Goal: Task Accomplishment & Management: Use online tool/utility

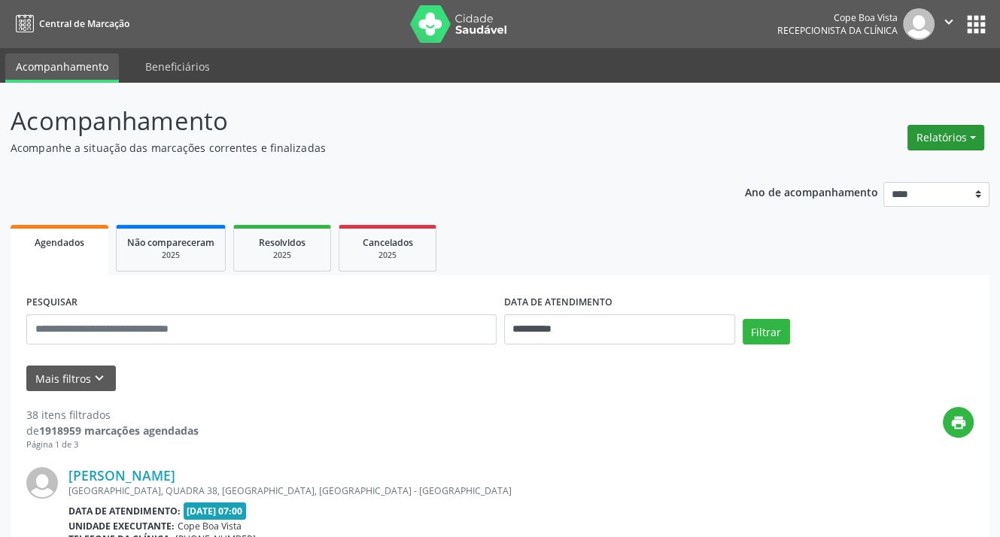
click at [944, 139] on button "Relatórios" at bounding box center [946, 138] width 77 height 26
click at [914, 164] on link "Agendamentos" at bounding box center [903, 170] width 162 height 21
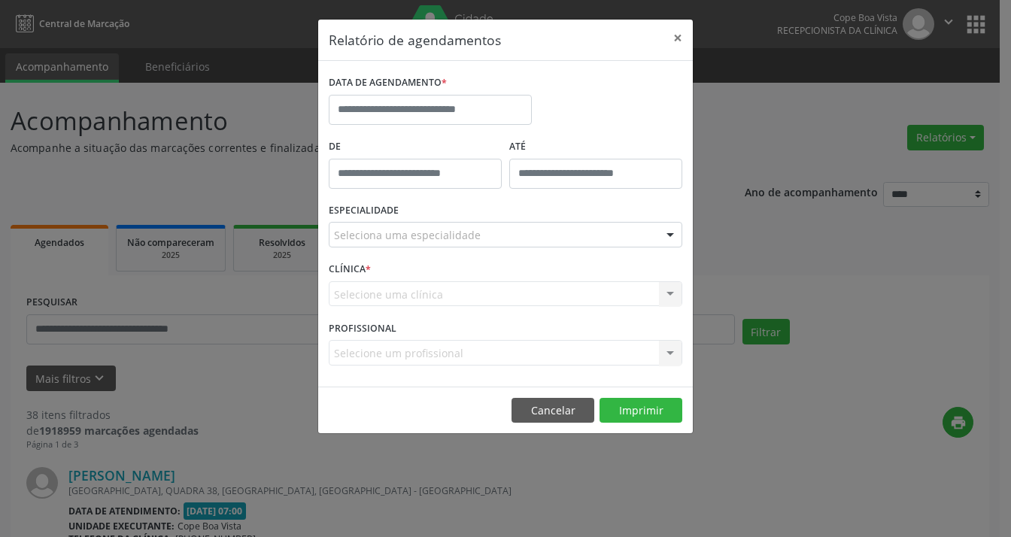
click at [458, 129] on div "DATA DE AGENDAMENTO *" at bounding box center [430, 103] width 211 height 64
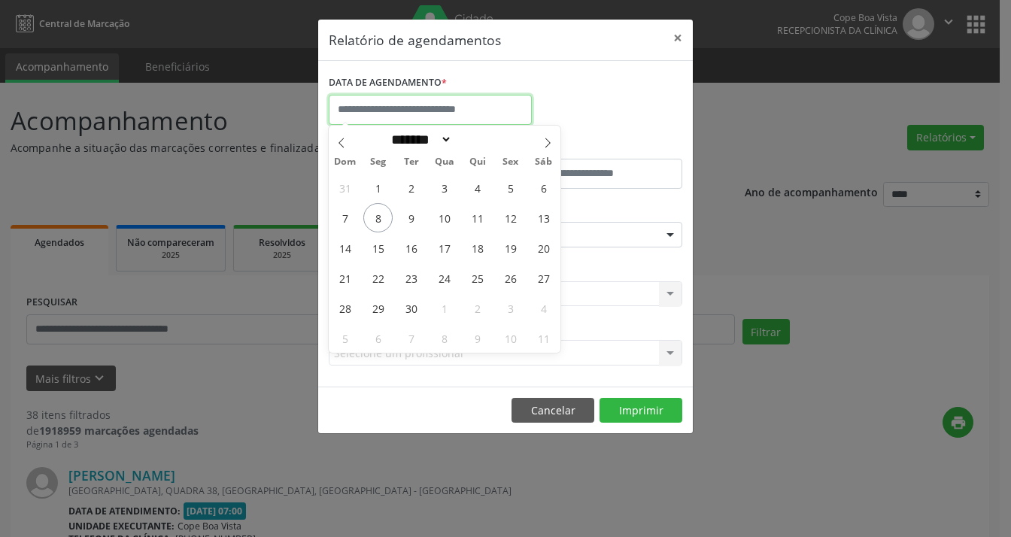
click at [432, 121] on body "**********" at bounding box center [505, 268] width 1011 height 537
click at [410, 223] on span "9" at bounding box center [411, 217] width 29 height 29
type input "**********"
click at [410, 223] on span "9" at bounding box center [411, 217] width 29 height 29
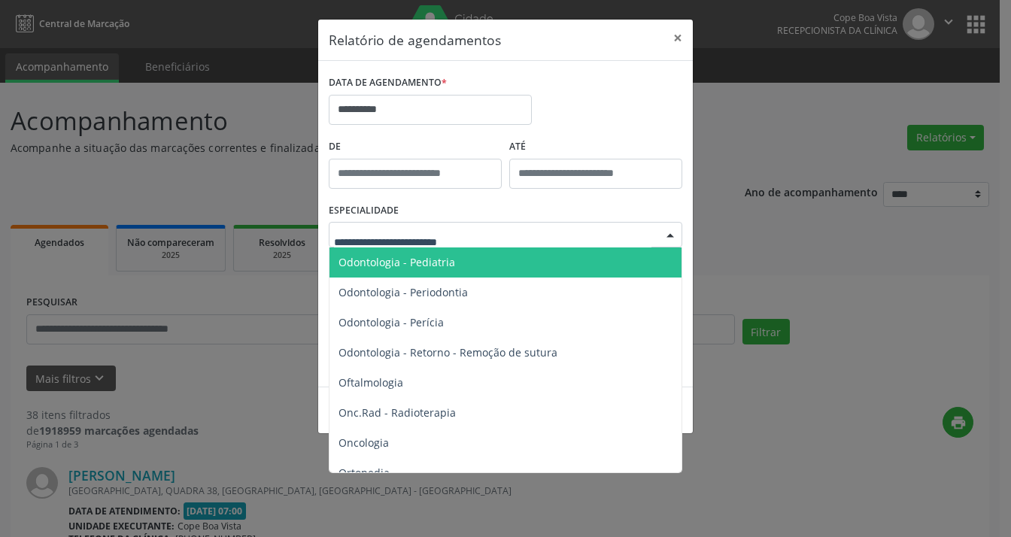
scroll to position [2032, 0]
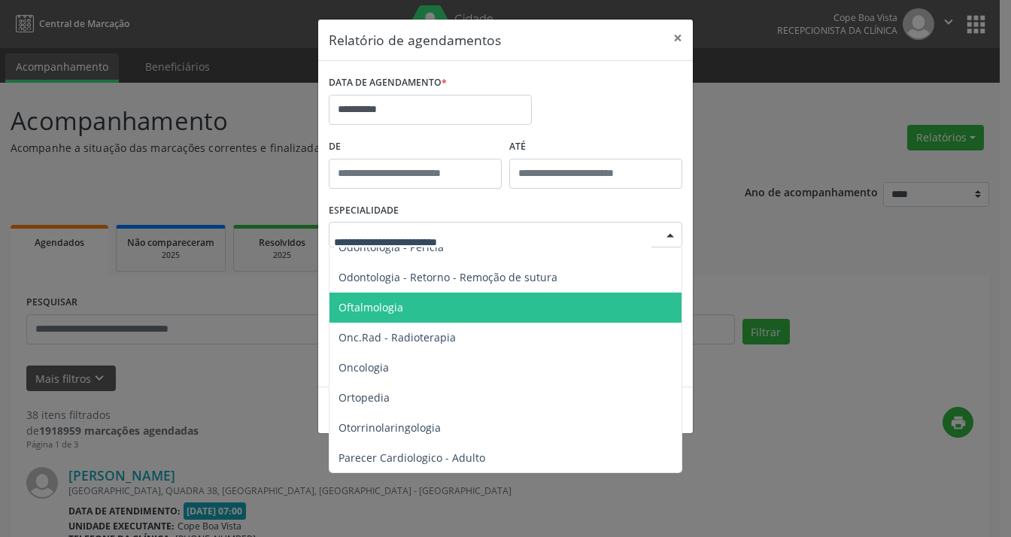
click at [373, 300] on span "Oftalmologia" at bounding box center [371, 307] width 65 height 14
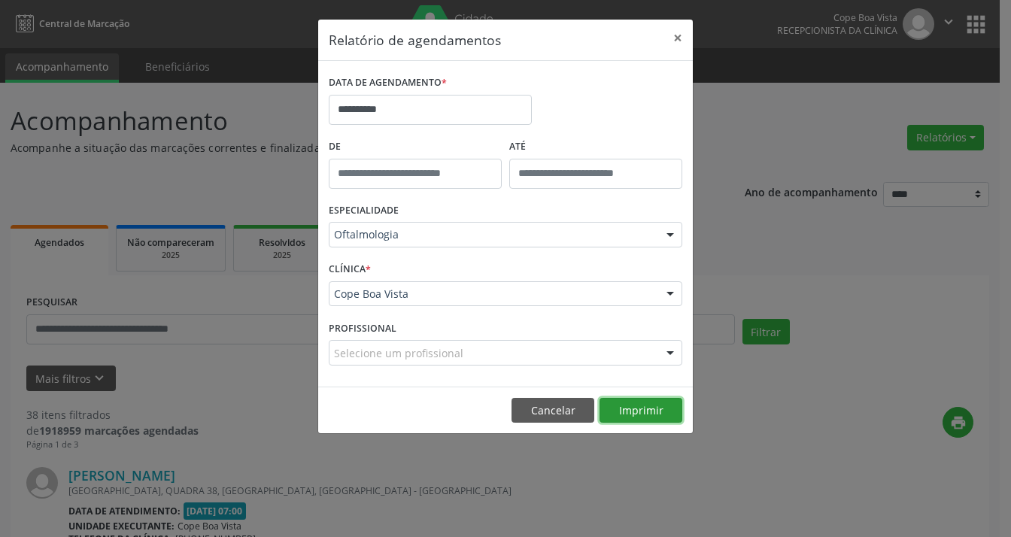
click at [657, 412] on button "Imprimir" at bounding box center [641, 411] width 83 height 26
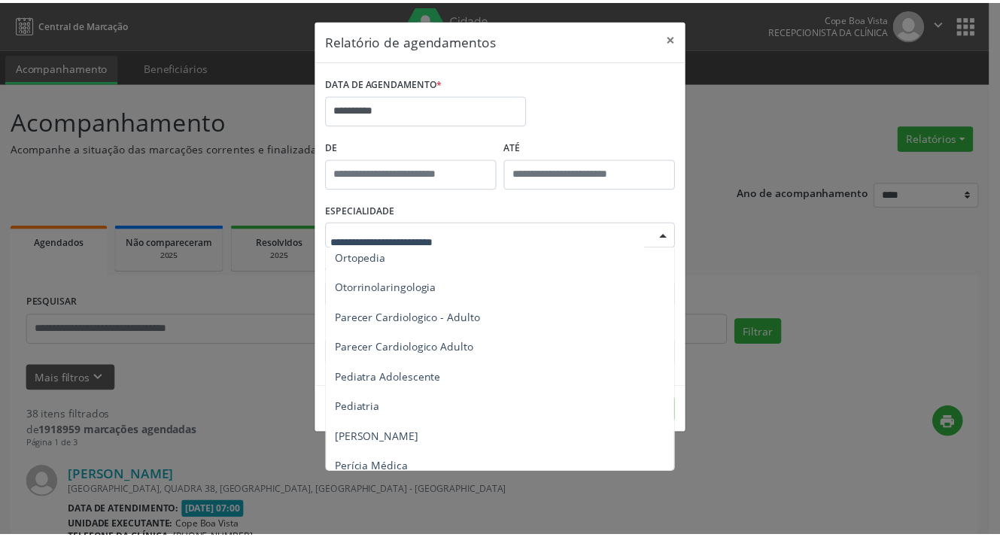
scroll to position [2182, 0]
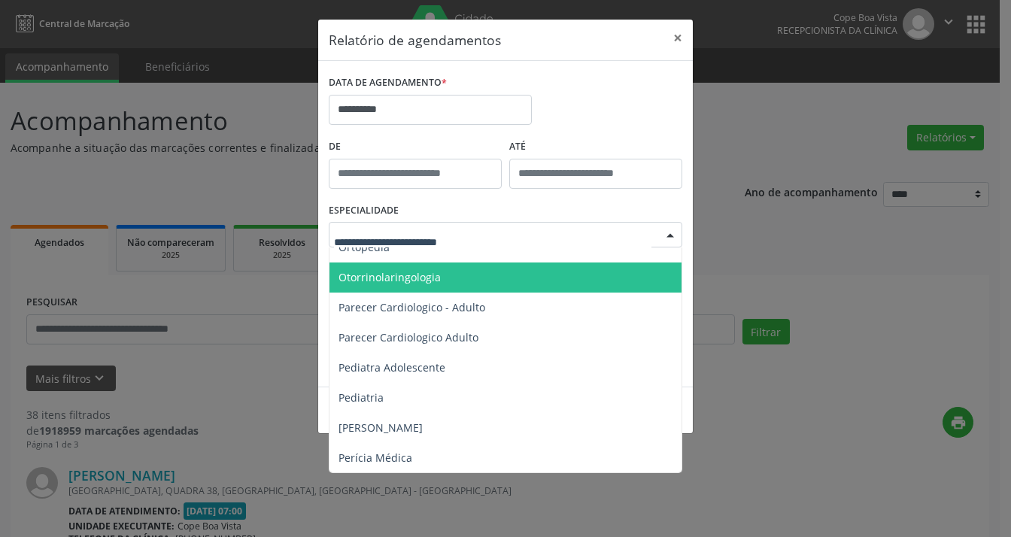
click at [409, 280] on span "Otorrinolaringologia" at bounding box center [390, 277] width 102 height 14
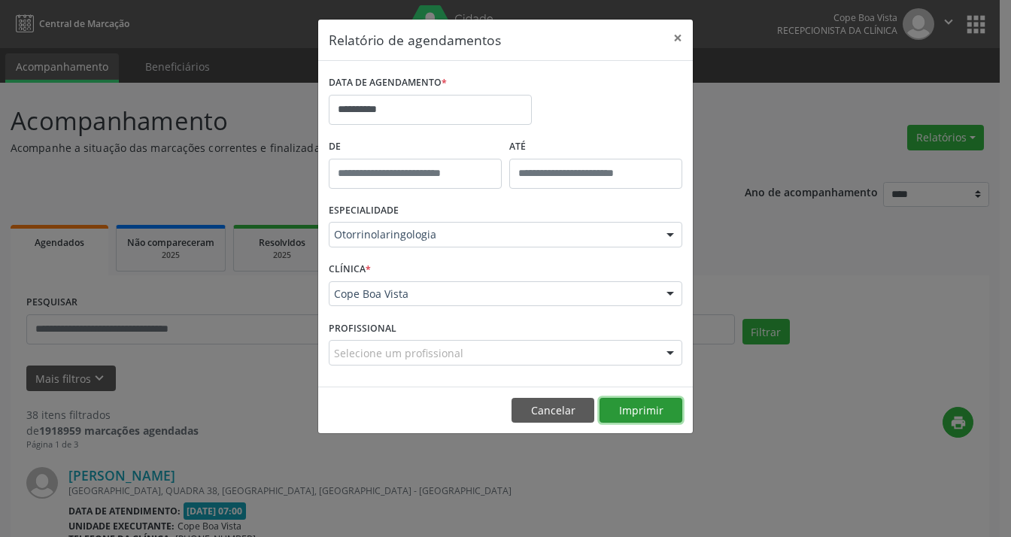
click at [642, 414] on button "Imprimir" at bounding box center [641, 411] width 83 height 26
click at [681, 36] on button "×" at bounding box center [678, 38] width 30 height 37
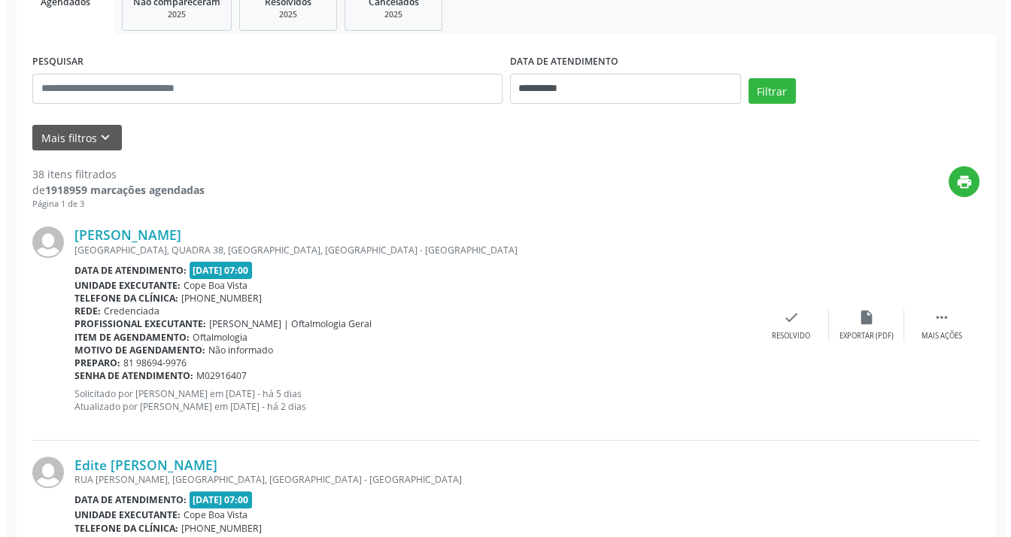
scroll to position [75, 0]
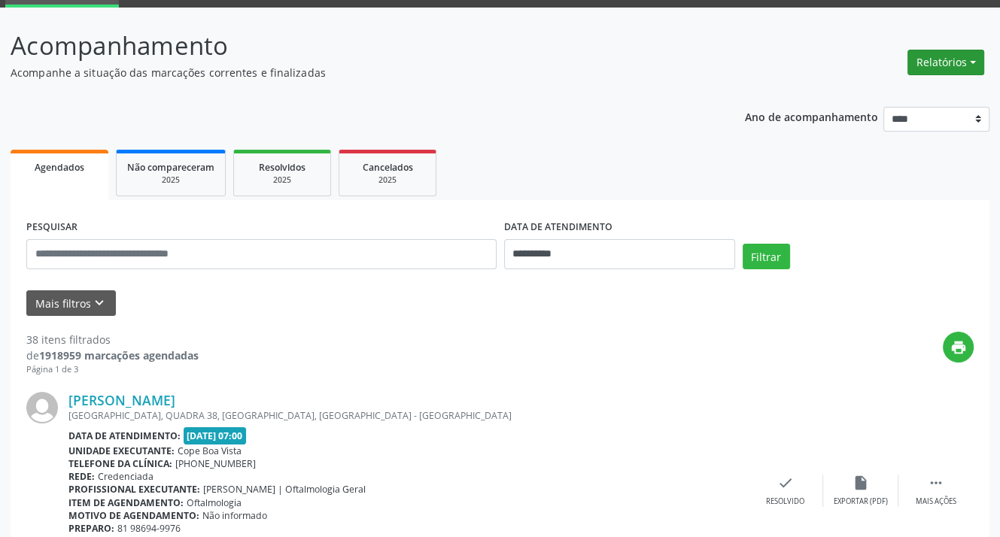
click at [931, 53] on button "Relatórios" at bounding box center [946, 63] width 77 height 26
click at [909, 91] on link "Agendamentos" at bounding box center [903, 94] width 162 height 21
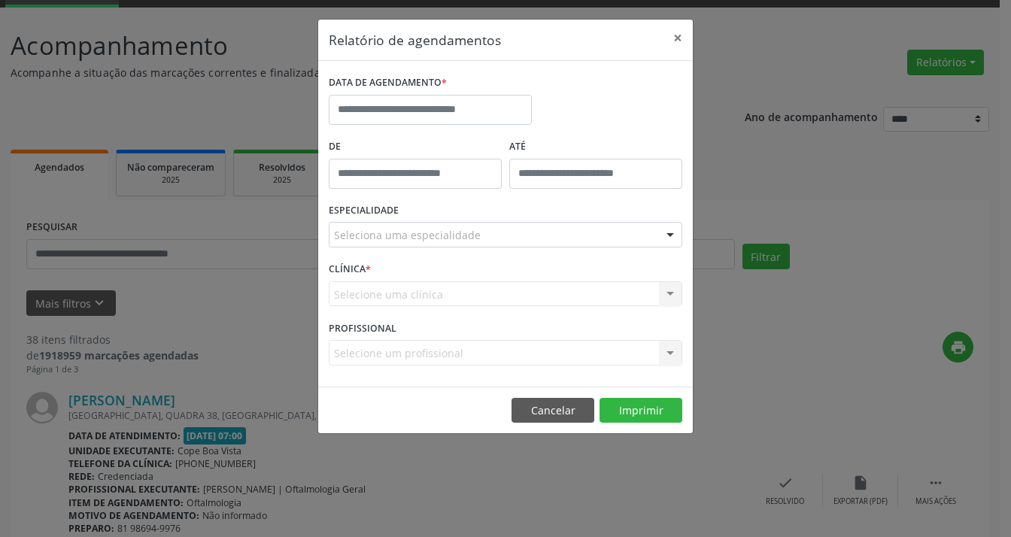
click at [395, 131] on div "DATA DE AGENDAMENTO *" at bounding box center [430, 103] width 211 height 64
click at [388, 115] on input "text" at bounding box center [430, 110] width 203 height 30
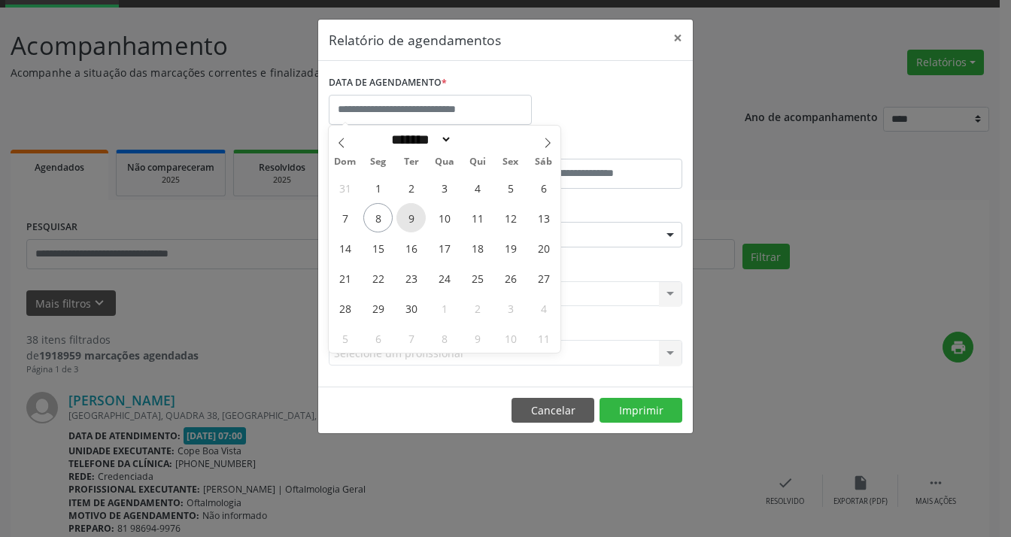
click at [409, 223] on span "9" at bounding box center [411, 217] width 29 height 29
type input "**********"
click at [414, 227] on span "9" at bounding box center [411, 217] width 29 height 29
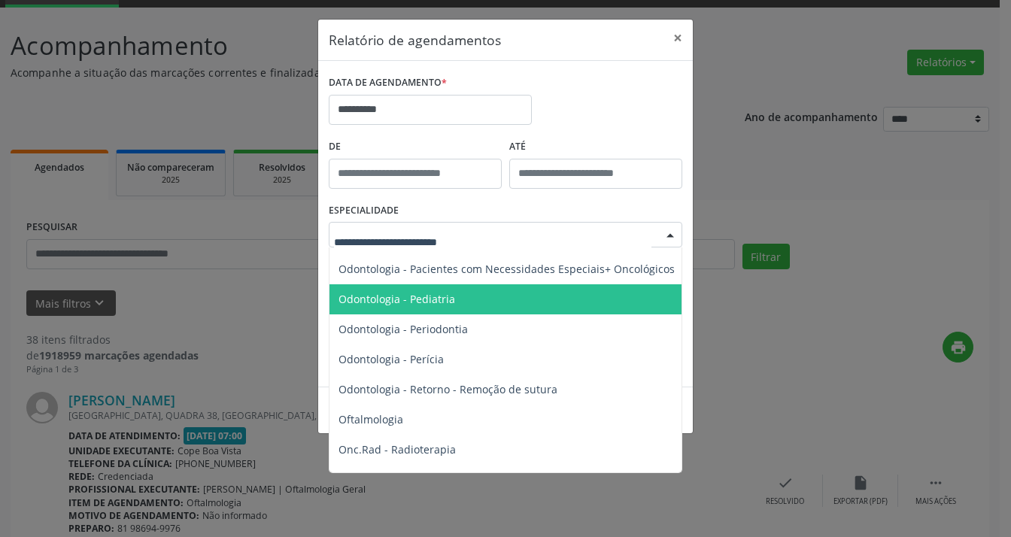
scroll to position [1956, 0]
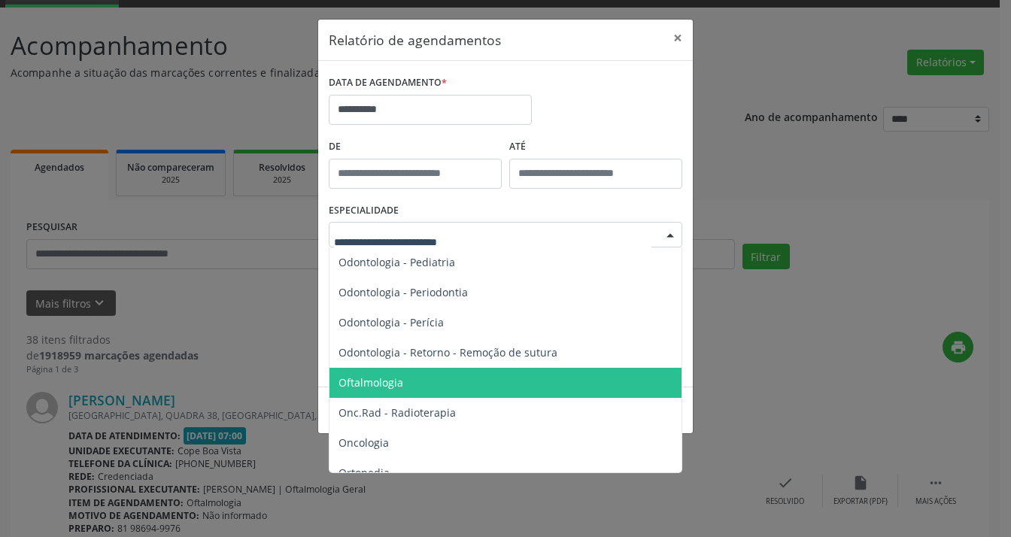
click at [383, 379] on span "Oftalmologia" at bounding box center [371, 382] width 65 height 14
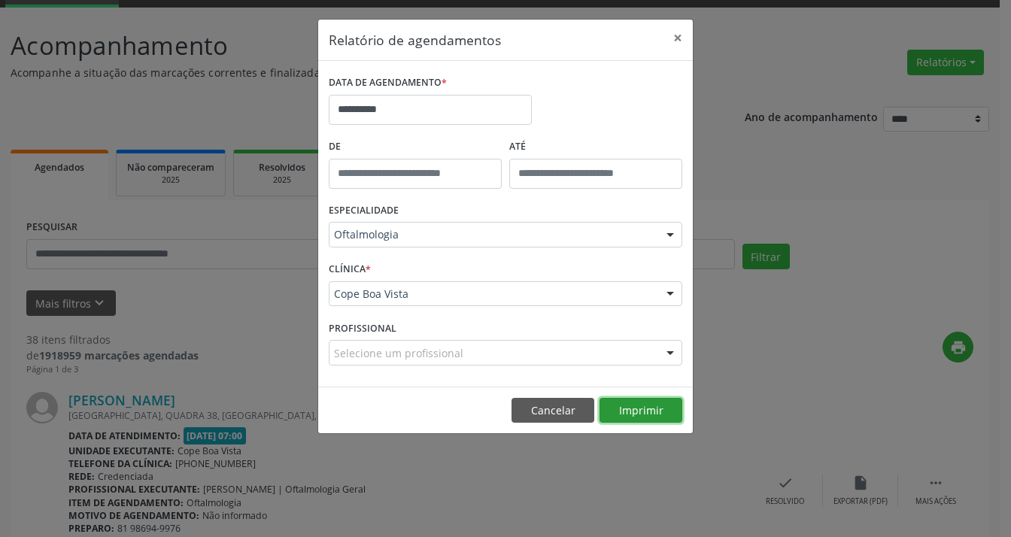
click at [638, 409] on button "Imprimir" at bounding box center [641, 411] width 83 height 26
click at [648, 409] on button "Imprimir" at bounding box center [641, 411] width 83 height 26
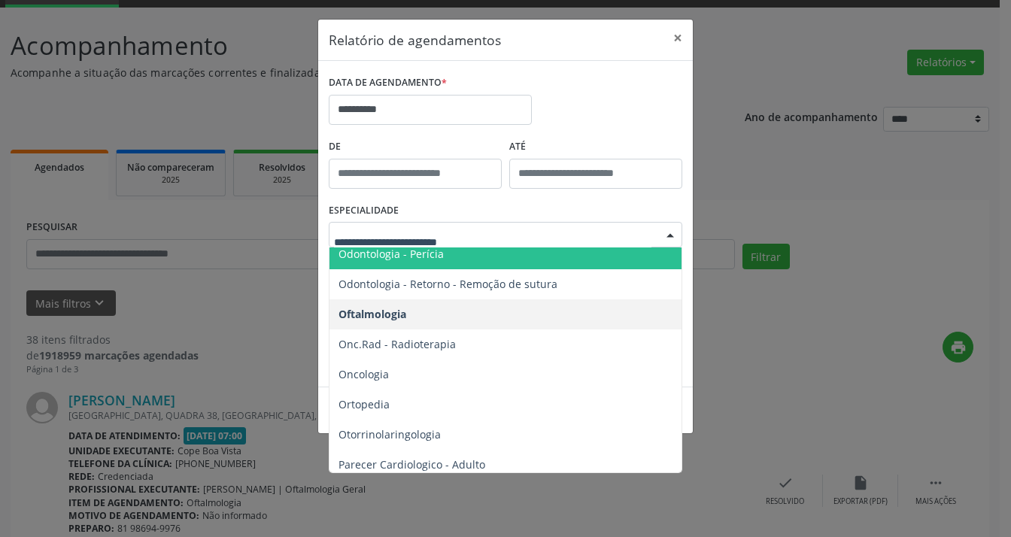
scroll to position [2107, 0]
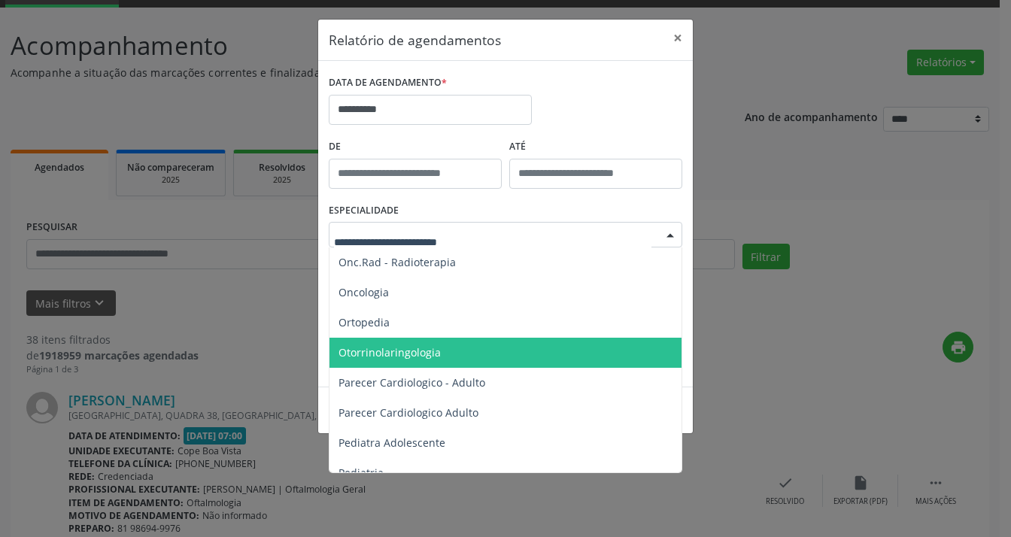
click at [410, 347] on span "Otorrinolaringologia" at bounding box center [390, 352] width 102 height 14
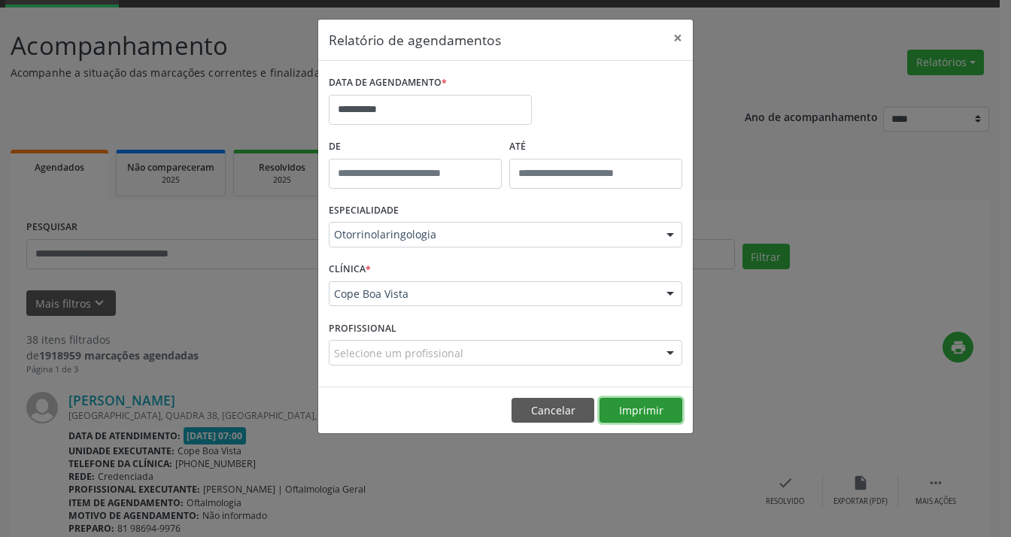
click at [625, 408] on button "Imprimir" at bounding box center [641, 411] width 83 height 26
